Goal: Transaction & Acquisition: Purchase product/service

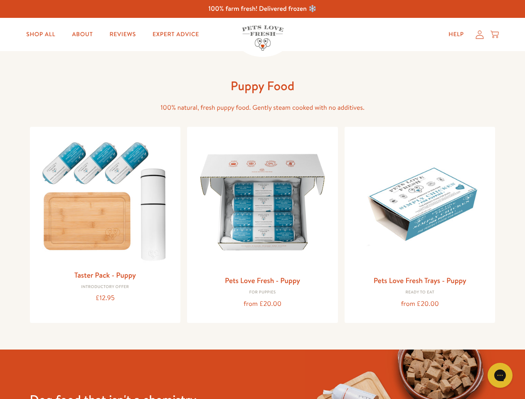
click at [500, 375] on icon "Gorgias live chat" at bounding box center [500, 375] width 8 height 8
